Goal: Transaction & Acquisition: Purchase product/service

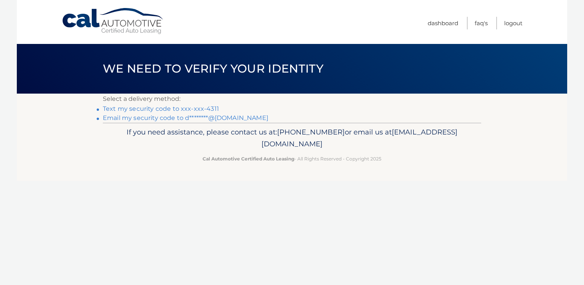
click at [170, 108] on link "Text my security code to xxx-xxx-4311" at bounding box center [161, 108] width 116 height 7
click at [169, 109] on link "Text my security code to xxx-xxx-4311" at bounding box center [161, 108] width 116 height 7
click at [130, 118] on link "Email my security code to d********@aol.com" at bounding box center [185, 117] width 165 height 7
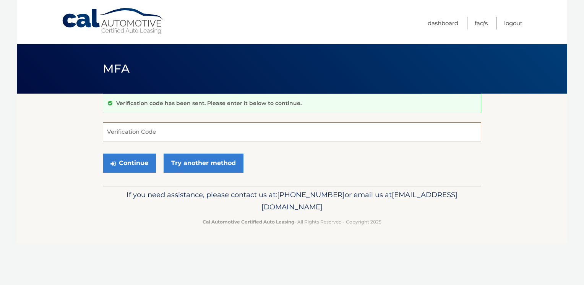
click at [131, 129] on input "Verification Code" at bounding box center [292, 131] width 378 height 19
click at [141, 131] on input "Verification Code" at bounding box center [292, 131] width 378 height 19
click at [128, 132] on input "Verification Code" at bounding box center [292, 131] width 378 height 19
type input "371723"
click at [132, 163] on button "Continue" at bounding box center [129, 163] width 53 height 19
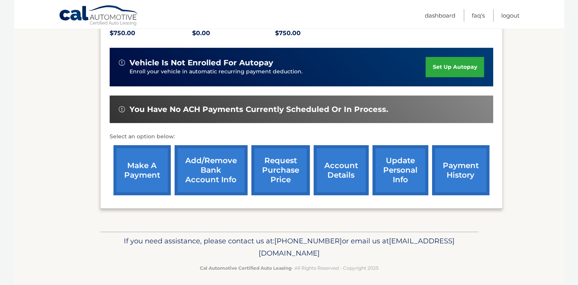
scroll to position [177, 0]
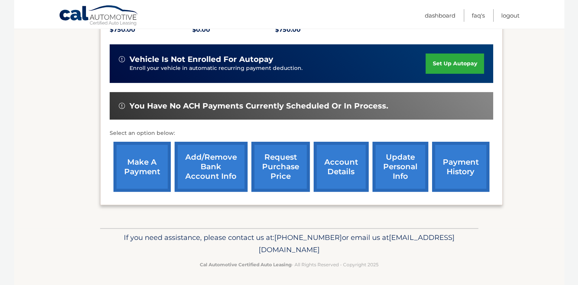
click at [136, 162] on link "make a payment" at bounding box center [141, 167] width 57 height 50
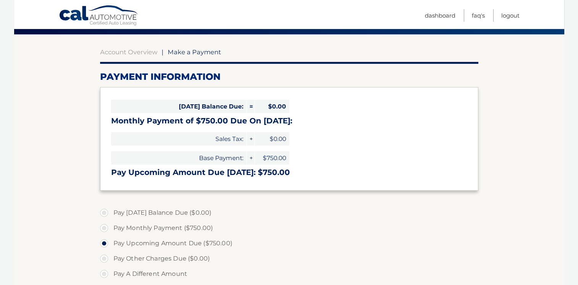
scroll to position [76, 0]
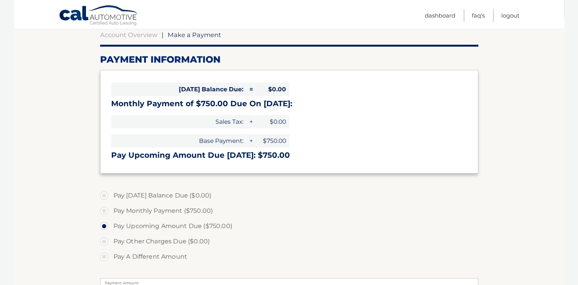
click at [105, 212] on label "Pay Monthly Payment ($750.00)" at bounding box center [289, 210] width 378 height 15
click at [105, 212] on input "Pay Monthly Payment ($750.00)" at bounding box center [107, 209] width 8 height 12
radio input "true"
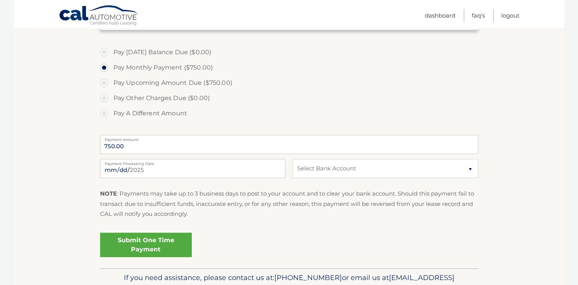
scroll to position [229, 0]
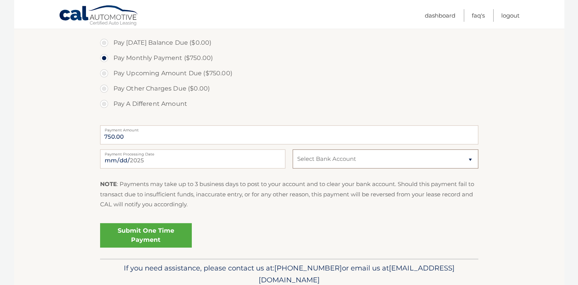
click at [469, 159] on select "Select Bank Account Checking PNC BANK, NEW JERSEY *****0455 Checking PNC BANK, …" at bounding box center [385, 158] width 185 height 19
select select "NzFhOTdkZjEtMjFiZC00ZGNhLWI5MmEtMjc4MGU2OTFhYzIx"
click at [293, 149] on select "Select Bank Account Checking PNC BANK, NEW JERSEY *****0455 Checking PNC BANK, …" at bounding box center [385, 158] width 185 height 19
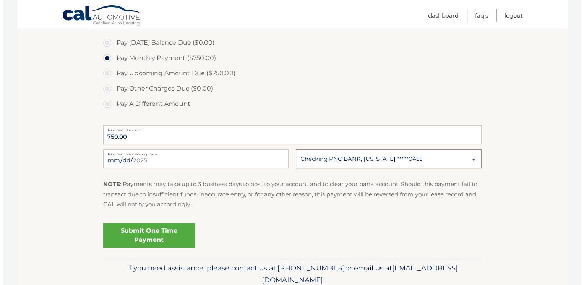
scroll to position [260, 0]
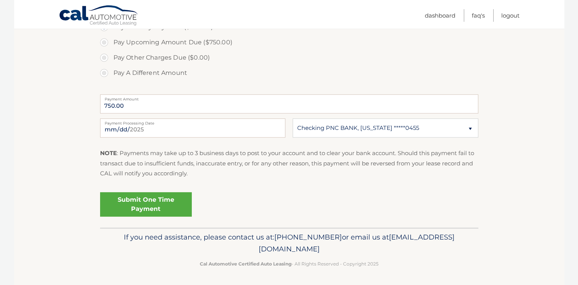
click at [156, 201] on link "Submit One Time Payment" at bounding box center [146, 204] width 92 height 24
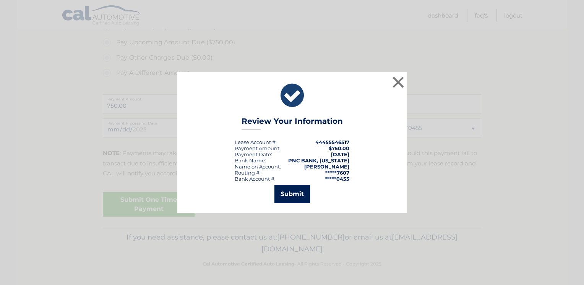
click at [299, 192] on button "Submit" at bounding box center [292, 194] width 36 height 18
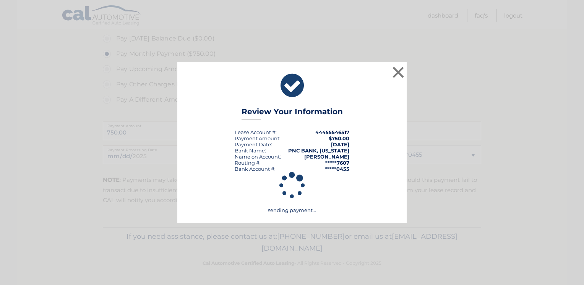
scroll to position [233, 0]
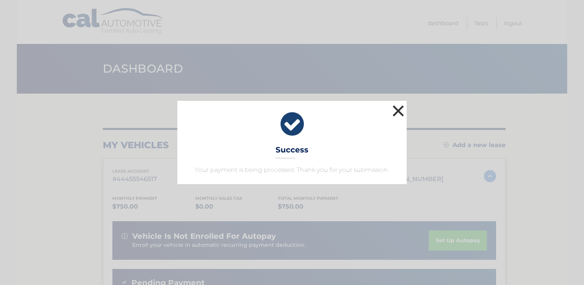
click at [400, 109] on button "×" at bounding box center [397, 110] width 15 height 15
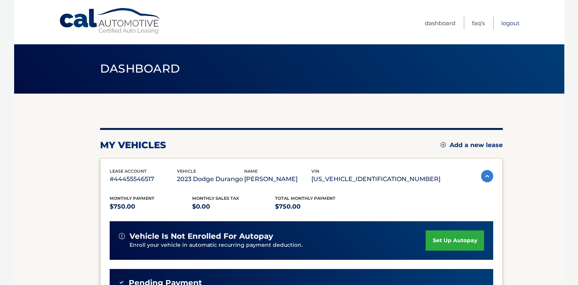
click at [513, 24] on link "Logout" at bounding box center [510, 23] width 18 height 13
